Goal: Check status: Check status

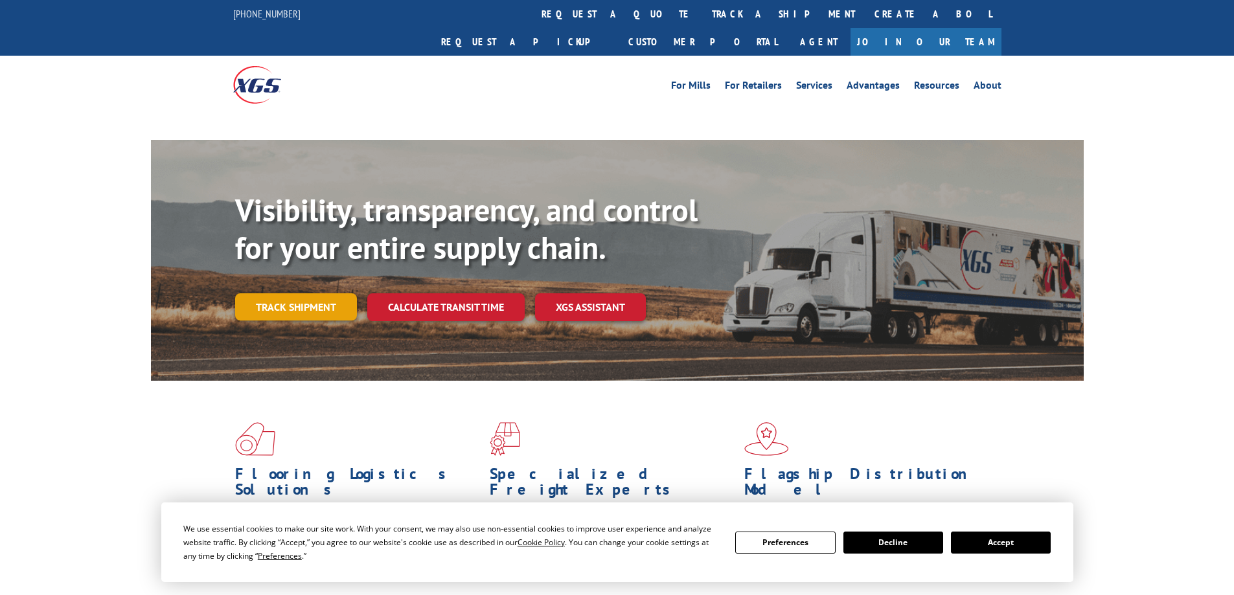
click at [327, 293] on link "Track shipment" at bounding box center [296, 306] width 122 height 27
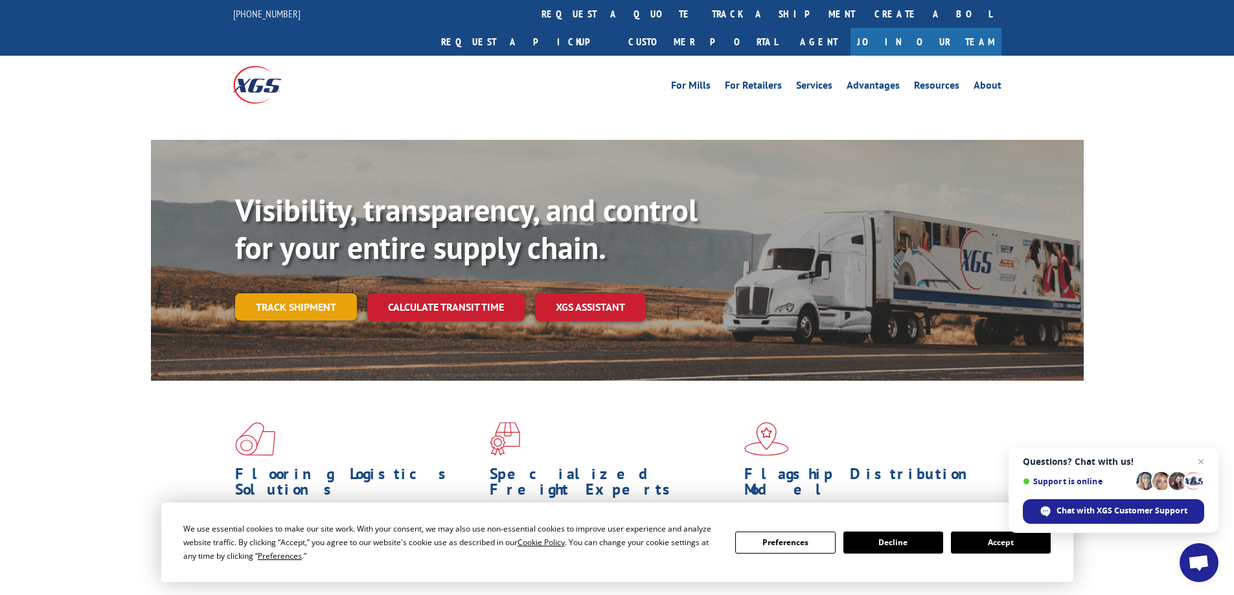
click at [273, 293] on link "Track shipment" at bounding box center [296, 306] width 122 height 27
click at [970, 551] on button "Accept" at bounding box center [1001, 543] width 100 height 22
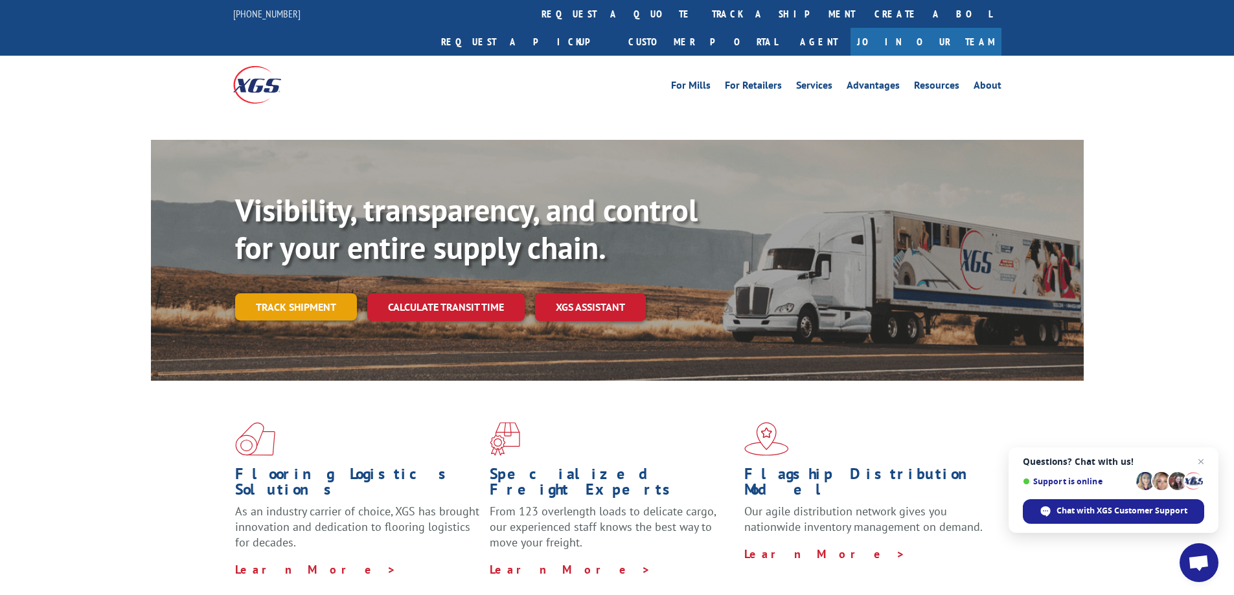
click at [258, 293] on link "Track shipment" at bounding box center [296, 306] width 122 height 27
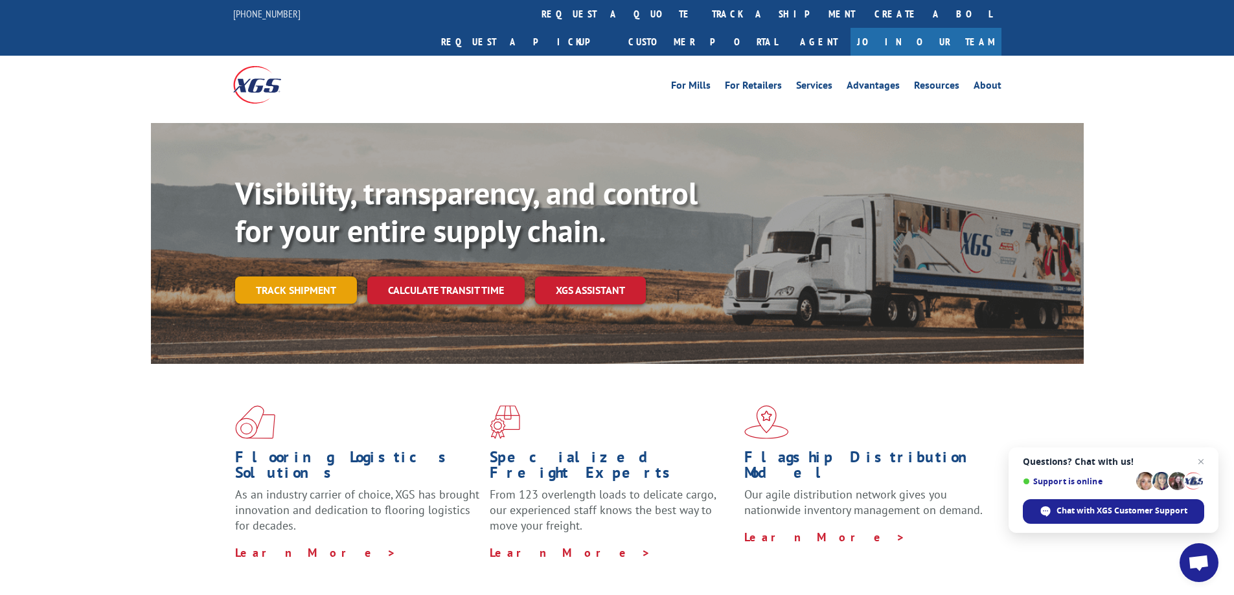
click at [304, 277] on link "Track shipment" at bounding box center [296, 290] width 122 height 27
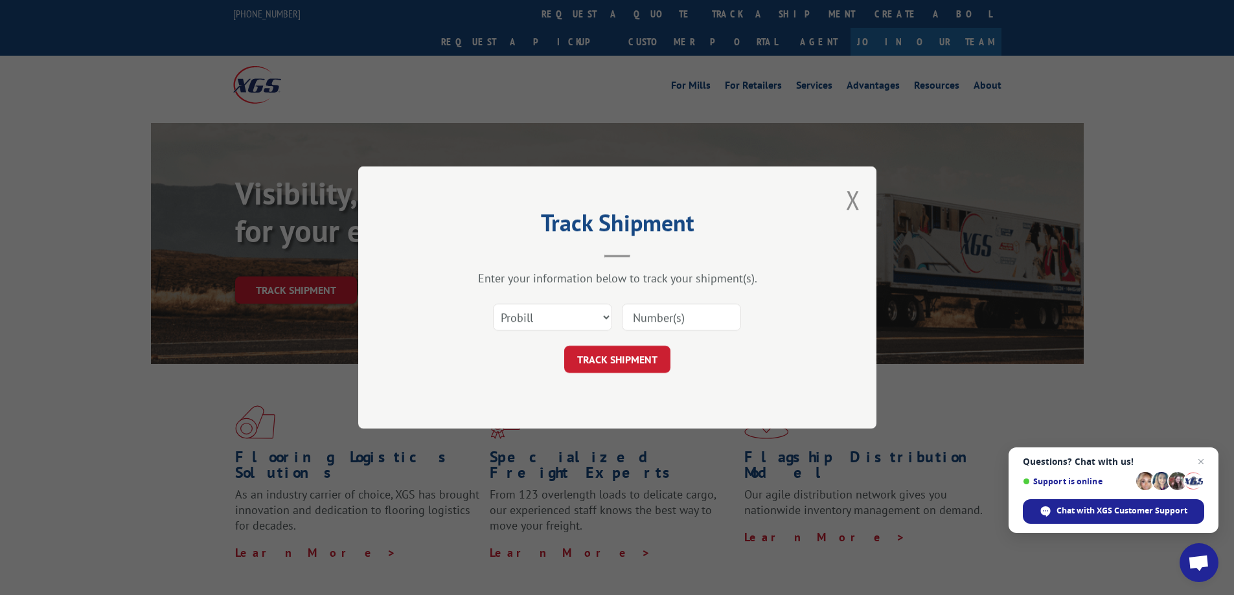
click at [663, 321] on input at bounding box center [681, 317] width 119 height 27
paste input "17587224"
type input "17587224"
click at [625, 349] on button "TRACK SHIPMENT" at bounding box center [617, 359] width 106 height 27
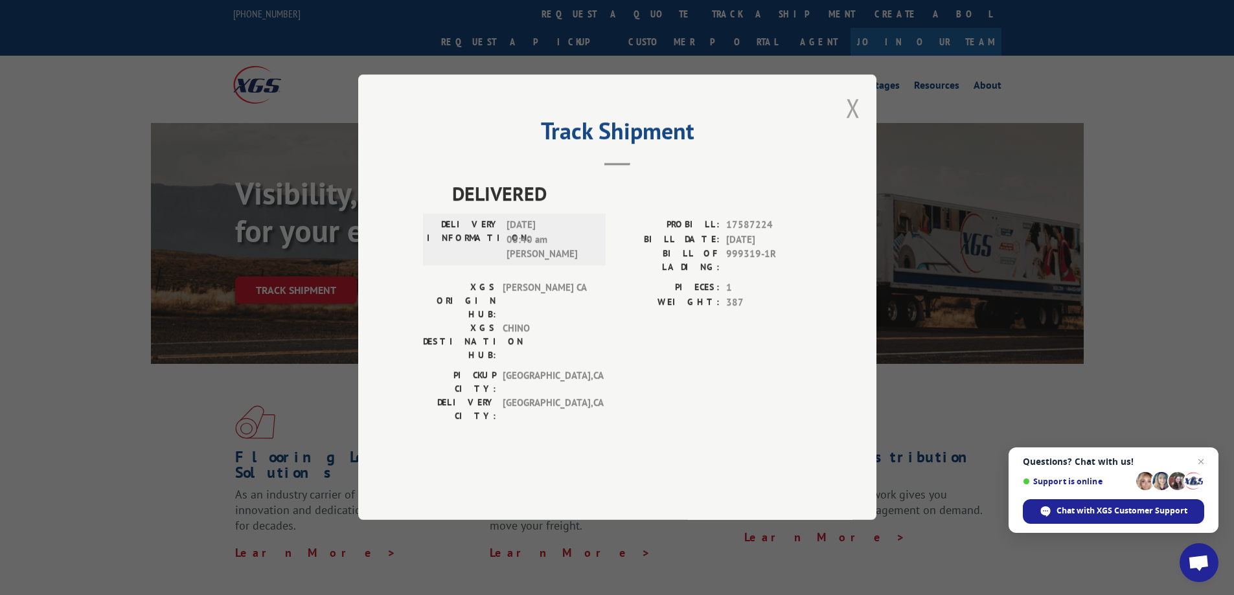
click at [851, 125] on button "Close modal" at bounding box center [853, 108] width 14 height 34
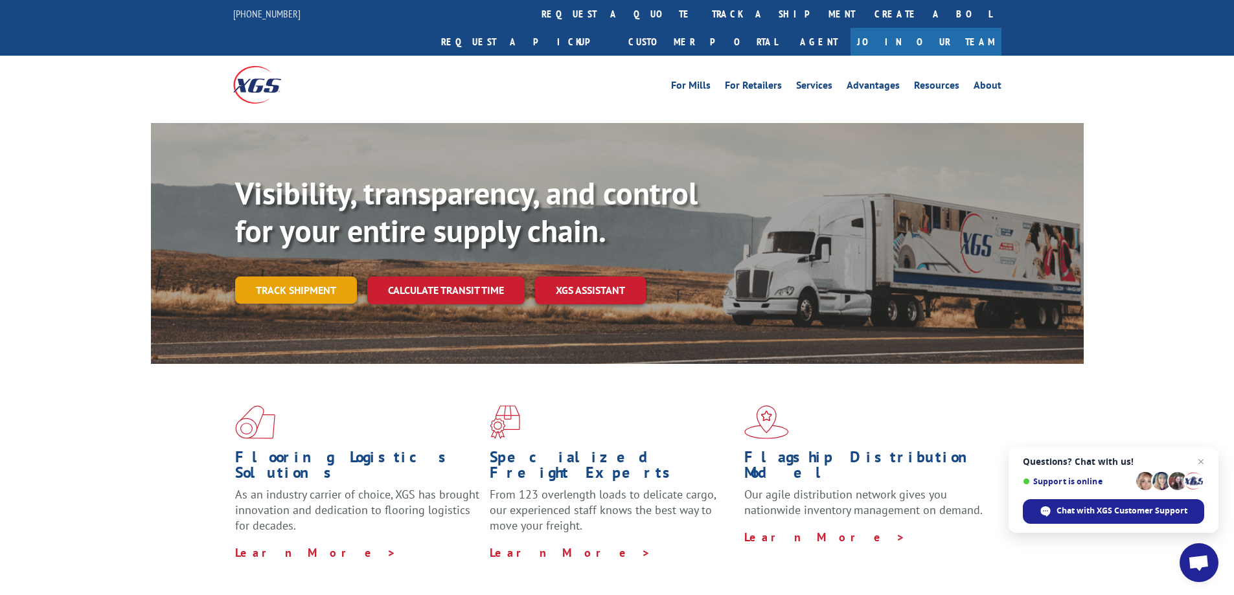
click at [295, 277] on link "Track shipment" at bounding box center [296, 290] width 122 height 27
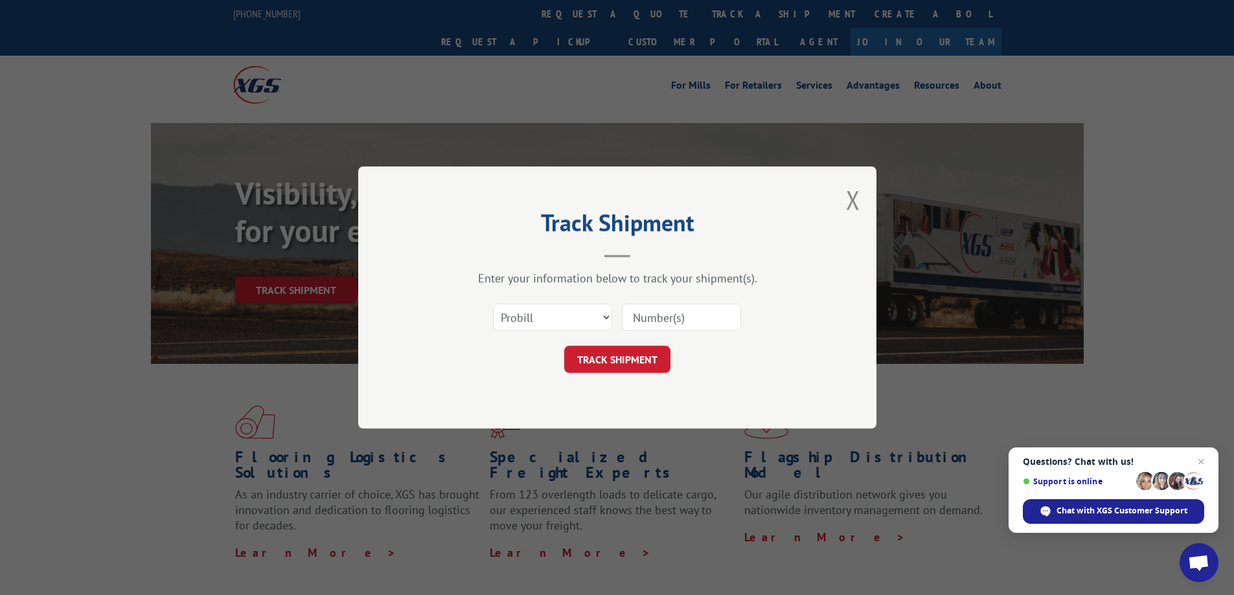
click at [700, 316] on input at bounding box center [681, 317] width 119 height 27
paste input "17587232"
type input "17587232"
click at [630, 360] on button "TRACK SHIPMENT" at bounding box center [617, 359] width 106 height 27
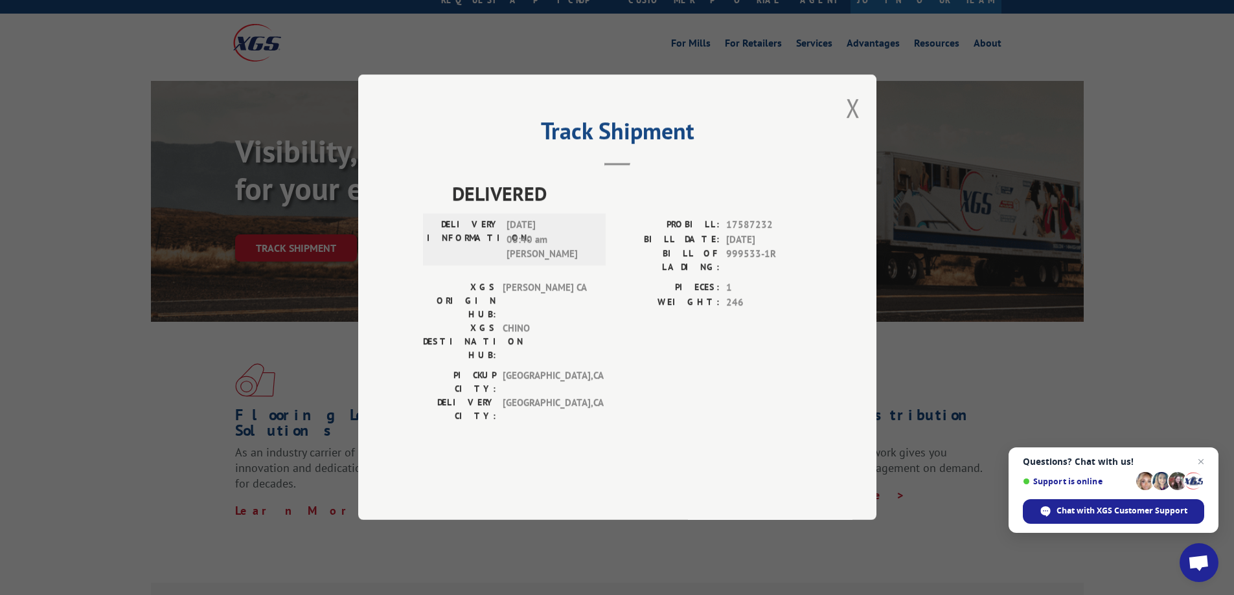
scroll to position [65, 0]
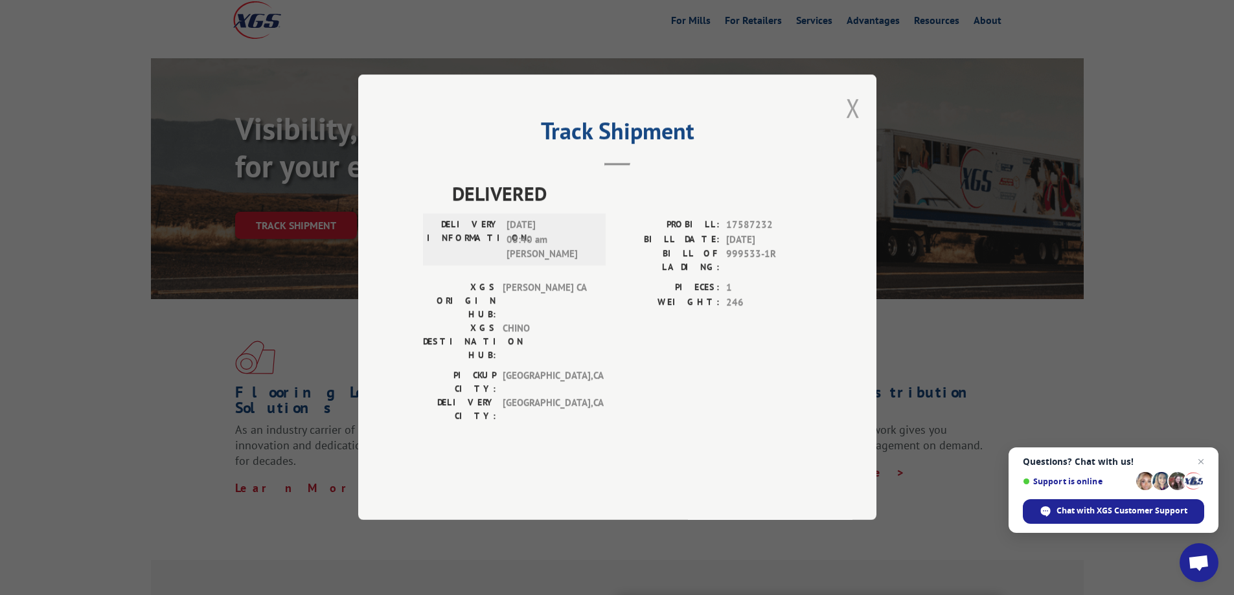
click at [853, 125] on button "Close modal" at bounding box center [853, 108] width 14 height 34
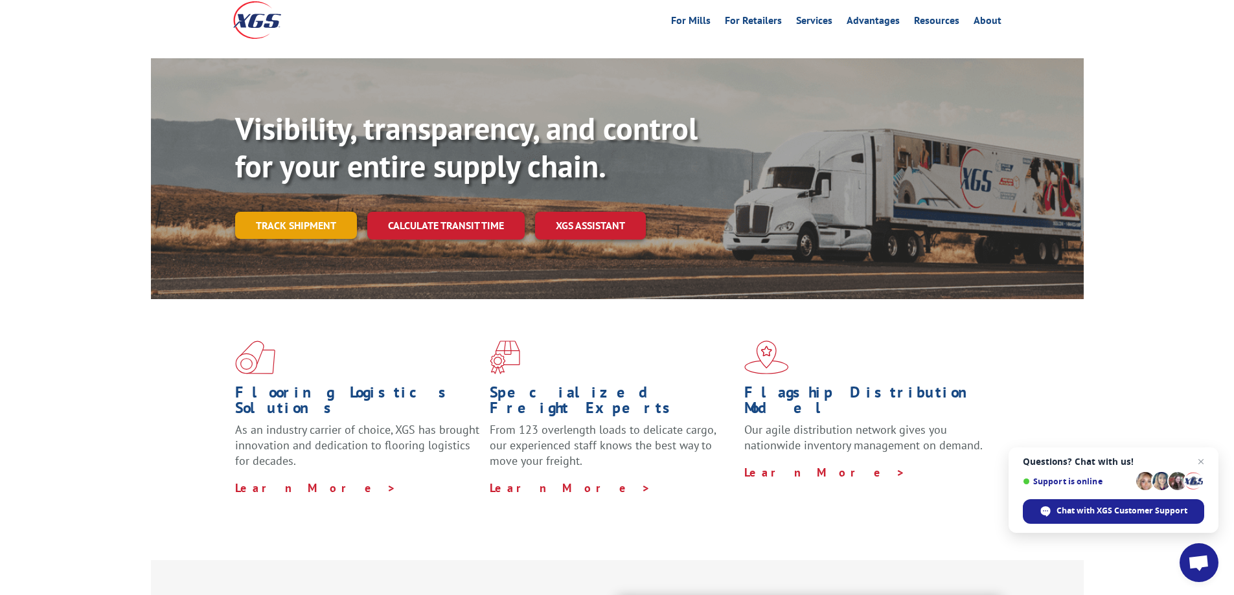
click at [273, 212] on link "Track shipment" at bounding box center [296, 225] width 122 height 27
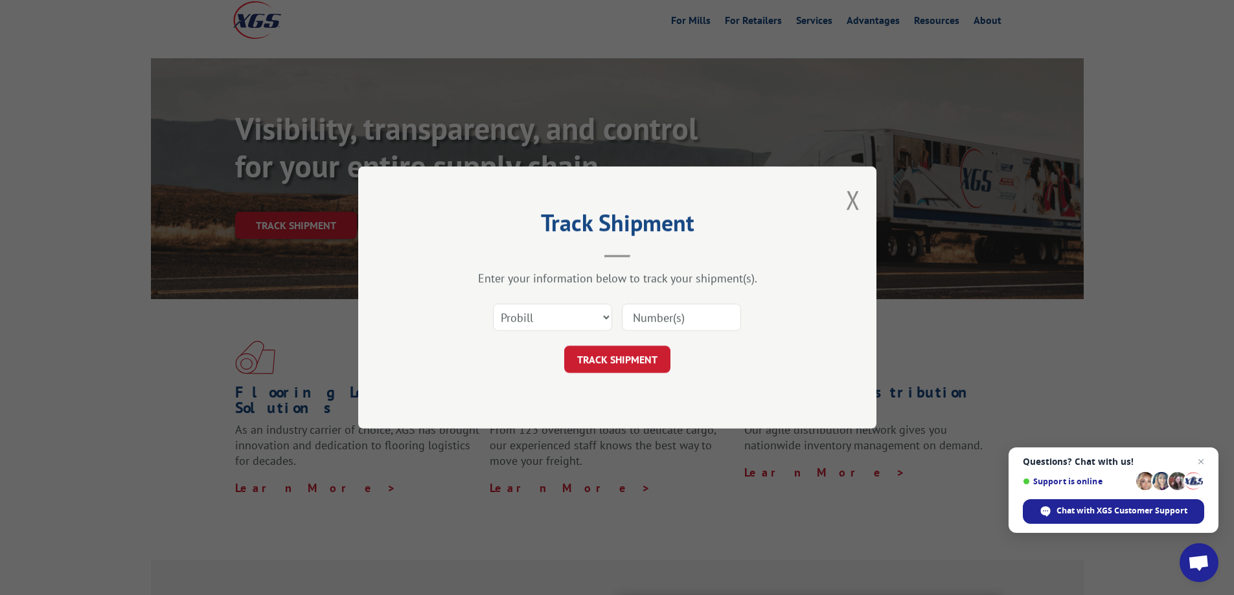
click at [691, 314] on input at bounding box center [681, 317] width 119 height 27
paste input "14199323"
type input "14199323"
click at [608, 354] on button "TRACK SHIPMENT" at bounding box center [617, 359] width 106 height 27
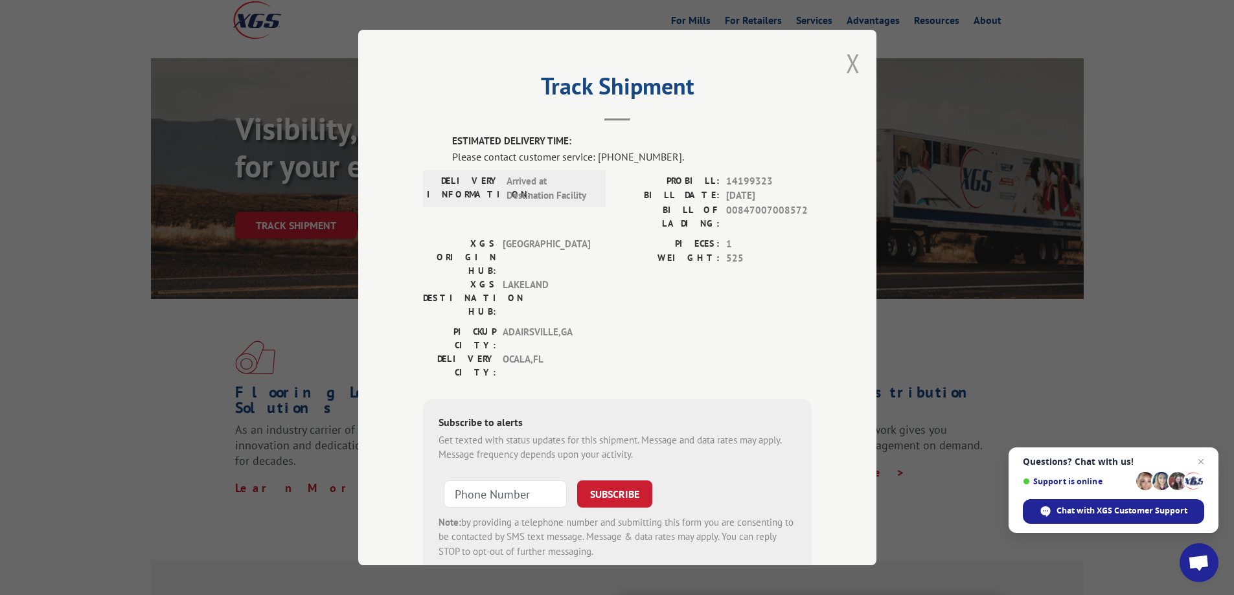
click at [848, 62] on button "Close modal" at bounding box center [853, 63] width 14 height 34
